Goal: Task Accomplishment & Management: Use online tool/utility

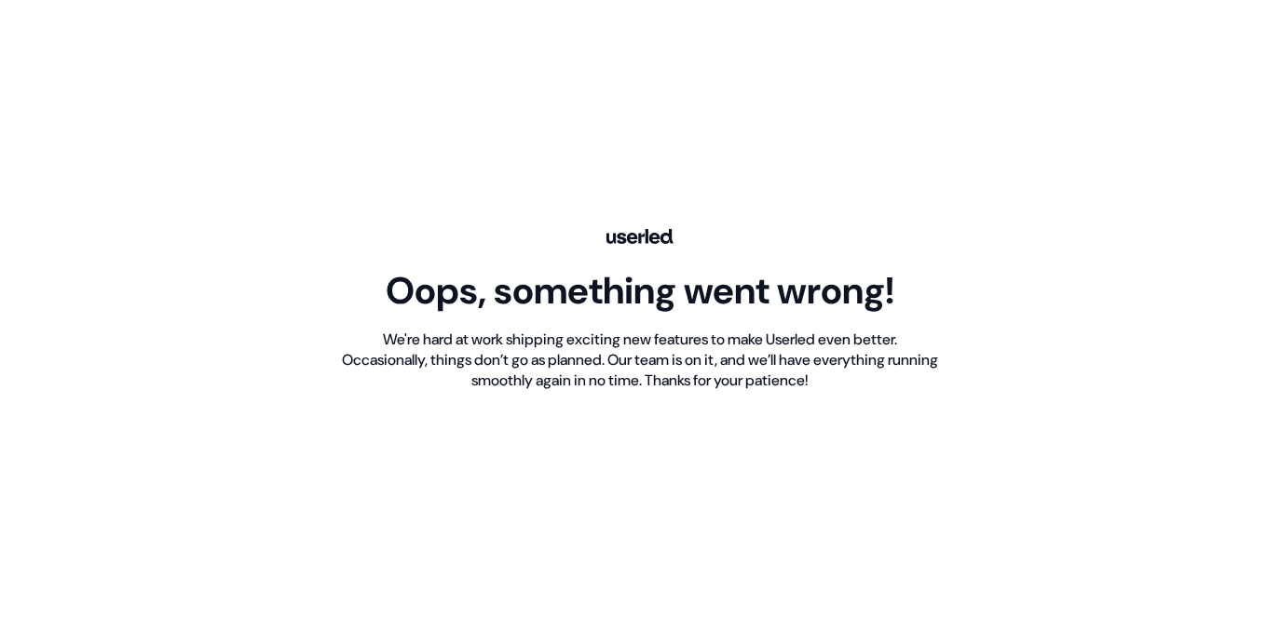
click at [536, 195] on div "Oops, something went wrong! We're hard at work shipping exciting new features t…" at bounding box center [640, 309] width 1280 height 619
